Goal: Task Accomplishment & Management: Use online tool/utility

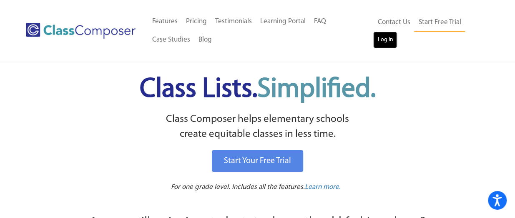
click at [385, 41] on link "Log In" at bounding box center [385, 40] width 24 height 17
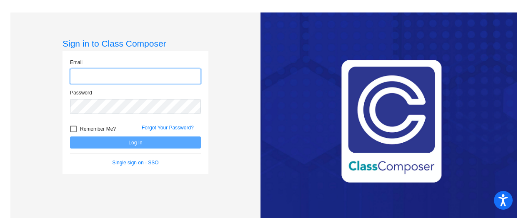
type input "[EMAIL_ADDRESS][DOMAIN_NAME]"
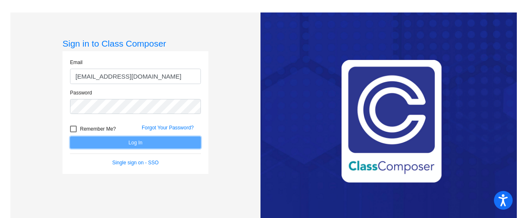
click at [127, 144] on button "Log In" at bounding box center [135, 143] width 131 height 12
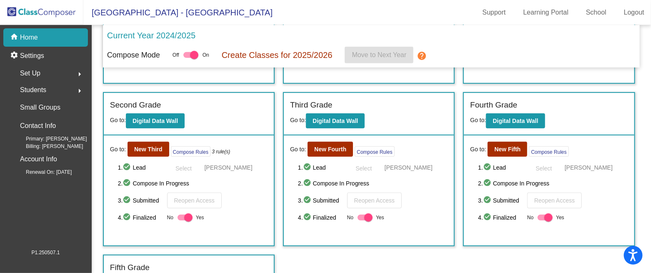
scroll to position [143, 0]
click at [139, 148] on b "New Third" at bounding box center [148, 149] width 28 height 7
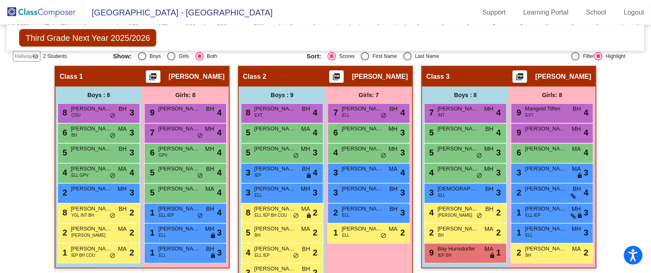
scroll to position [179, 0]
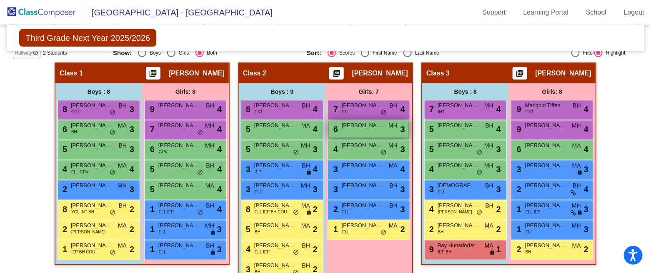
click at [367, 128] on span "[PERSON_NAME]" at bounding box center [363, 125] width 42 height 8
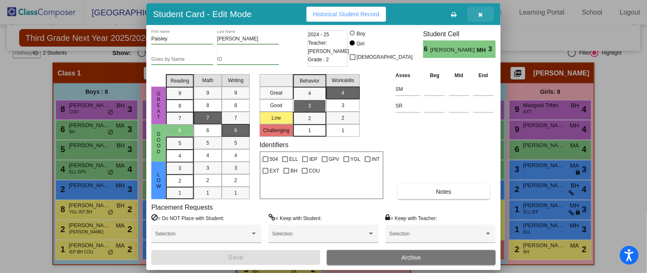
click at [481, 14] on icon "button" at bounding box center [480, 15] width 5 height 6
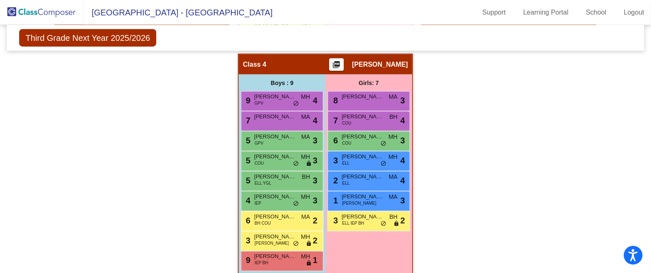
scroll to position [428, 0]
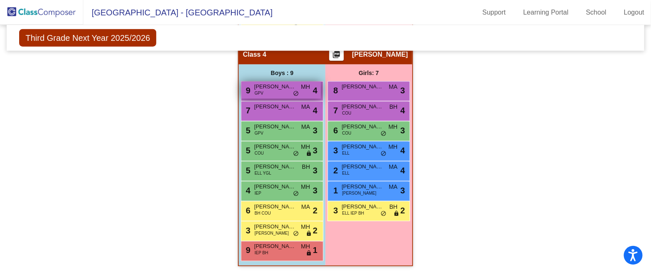
click at [271, 88] on span "[PERSON_NAME]" at bounding box center [275, 86] width 42 height 8
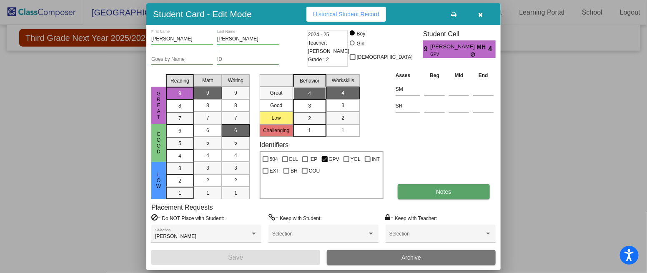
click at [427, 188] on button "Notes" at bounding box center [443, 191] width 92 height 15
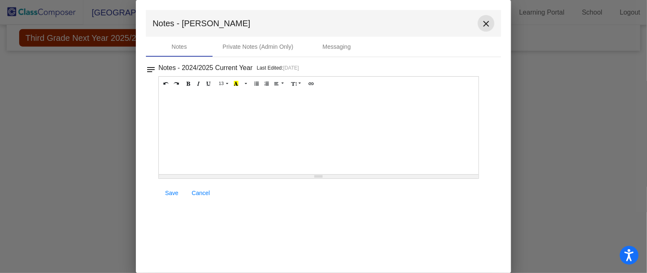
click at [485, 20] on mat-icon "close" at bounding box center [486, 24] width 10 height 10
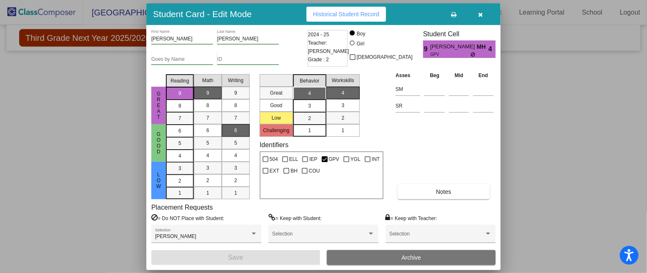
click at [478, 12] on icon "button" at bounding box center [480, 15] width 5 height 6
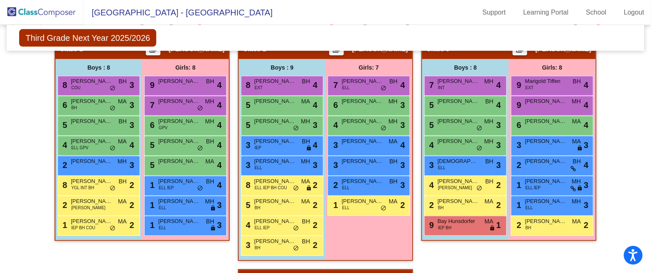
scroll to position [200, 0]
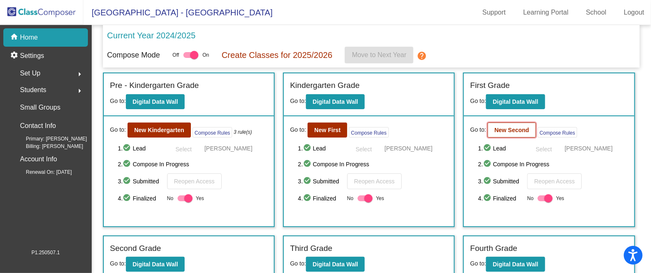
click at [514, 131] on b "New Second" at bounding box center [511, 130] width 35 height 7
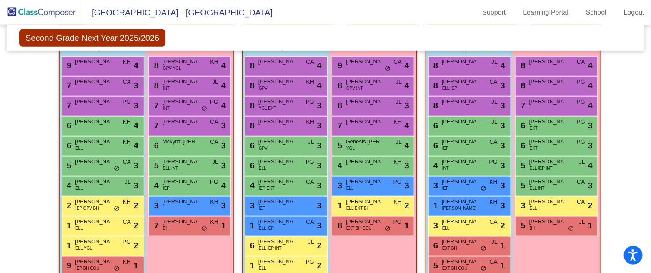
scroll to position [245, 0]
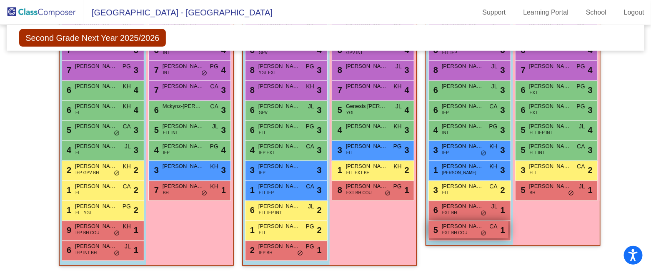
click at [450, 218] on span "Gavin Nunez" at bounding box center [463, 226] width 42 height 8
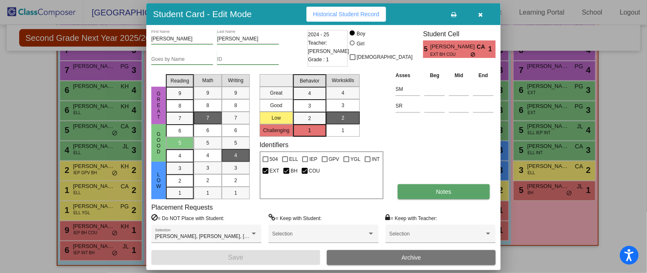
click at [439, 188] on span "Notes" at bounding box center [443, 191] width 15 height 7
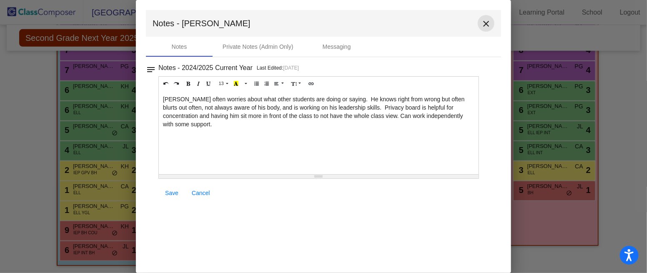
click at [487, 21] on mat-icon "close" at bounding box center [486, 24] width 10 height 10
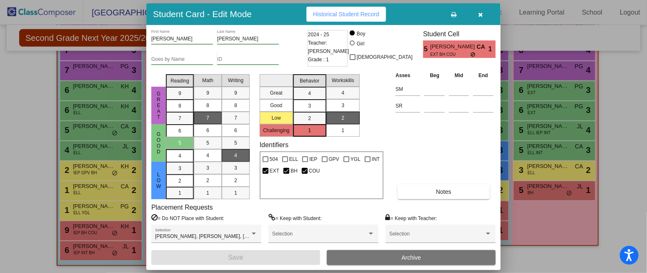
click at [479, 15] on icon "button" at bounding box center [480, 15] width 5 height 6
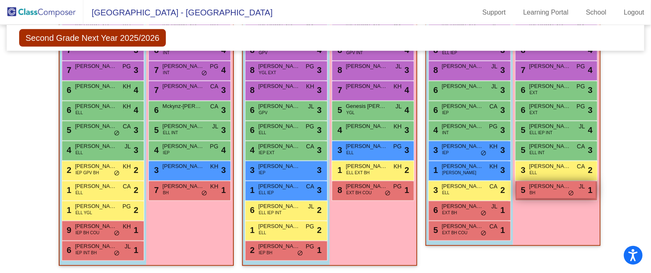
click at [520, 191] on div "5 Luna Madrigal BH JL lock do_not_disturb_alt 1" at bounding box center [556, 189] width 80 height 17
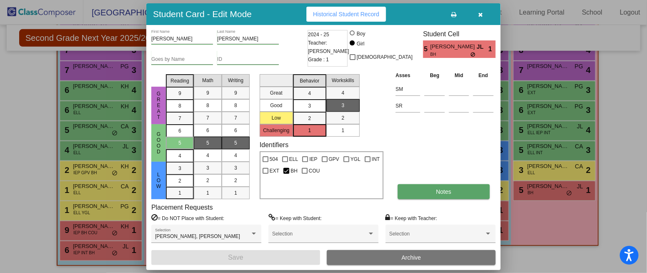
click at [427, 195] on button "Notes" at bounding box center [443, 191] width 92 height 15
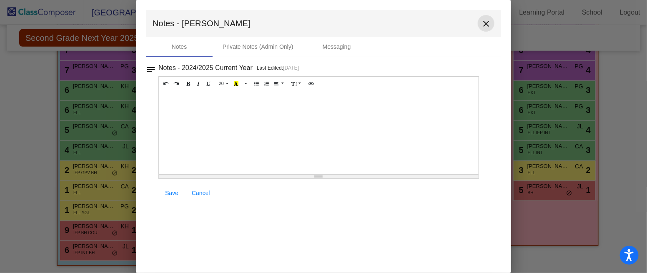
click at [486, 23] on mat-icon "close" at bounding box center [486, 24] width 10 height 10
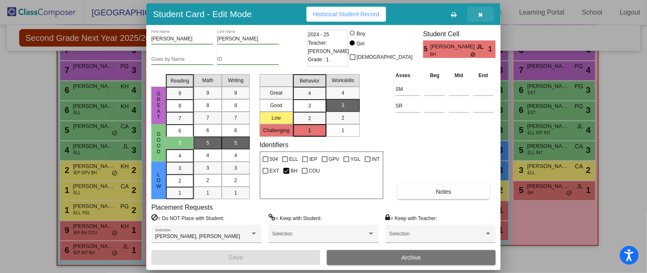
click at [482, 15] on icon "button" at bounding box center [480, 15] width 5 height 6
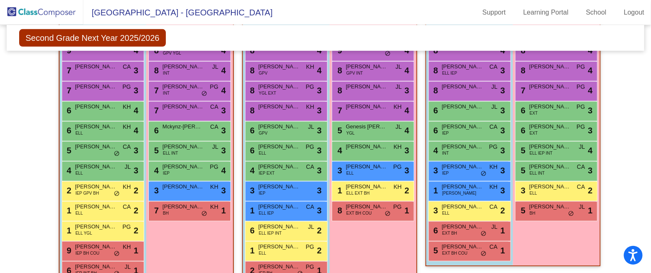
scroll to position [225, 0]
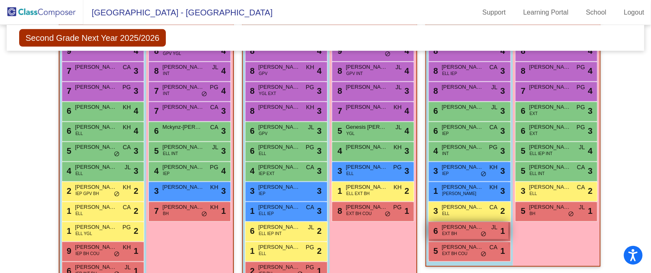
click at [455, 218] on span "EXT BH" at bounding box center [449, 233] width 15 height 6
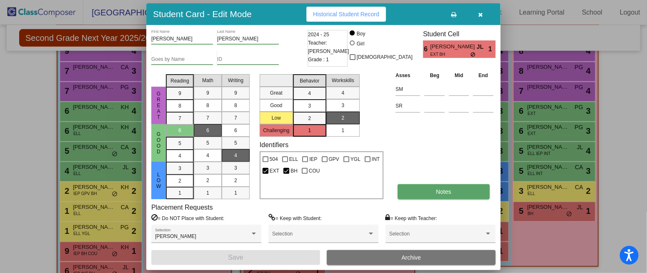
click at [450, 193] on span "Notes" at bounding box center [443, 191] width 15 height 7
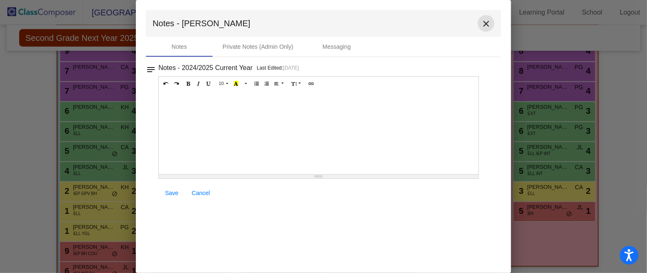
click at [481, 26] on mat-icon "close" at bounding box center [486, 24] width 10 height 10
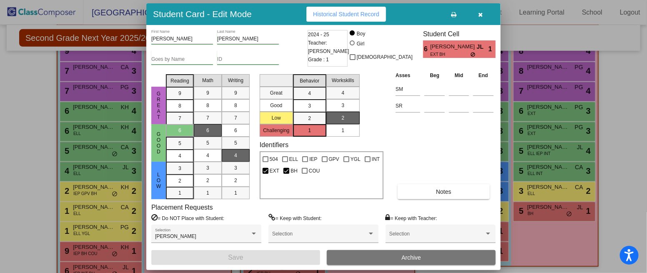
click at [480, 13] on icon "button" at bounding box center [480, 15] width 5 height 6
